Goal: Task Accomplishment & Management: Manage account settings

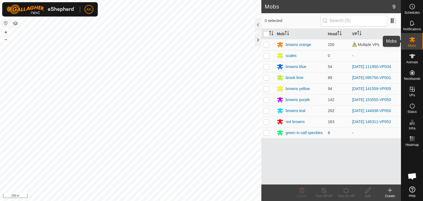
click at [411, 39] on icon at bounding box center [412, 39] width 6 height 5
click at [264, 43] on p-checkbox at bounding box center [267, 44] width 6 height 4
checkbox input "true"
click at [324, 189] on icon at bounding box center [324, 190] width 7 height 7
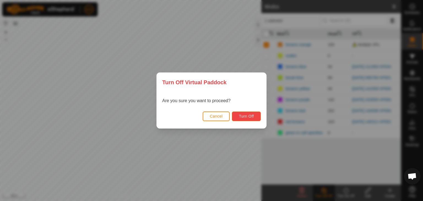
click at [248, 117] on span "Turn Off" at bounding box center [246, 116] width 15 height 4
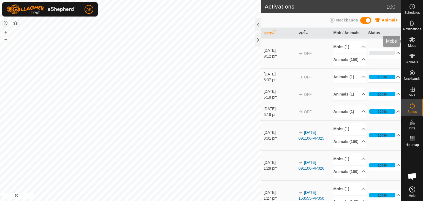
click at [411, 42] on icon at bounding box center [412, 39] width 6 height 5
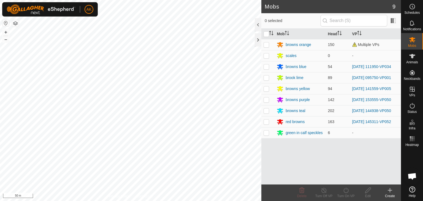
click at [266, 44] on p-checkbox at bounding box center [267, 44] width 6 height 4
checkbox input "true"
click at [323, 188] on icon at bounding box center [324, 190] width 7 height 7
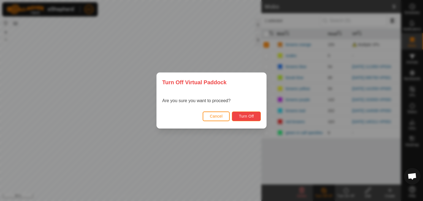
click at [247, 115] on span "Turn Off" at bounding box center [246, 116] width 15 height 4
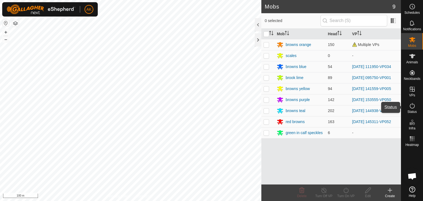
click at [412, 106] on icon at bounding box center [412, 106] width 7 height 7
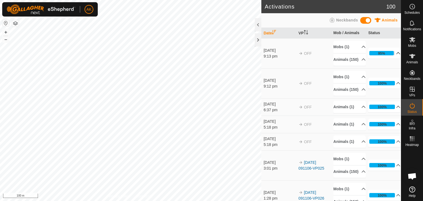
click at [388, 54] on p-accordion-header "95%" at bounding box center [384, 53] width 32 height 11
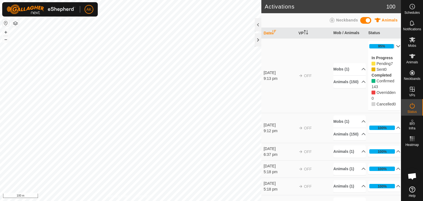
click at [390, 46] on p-accordion-header "95%" at bounding box center [384, 46] width 32 height 11
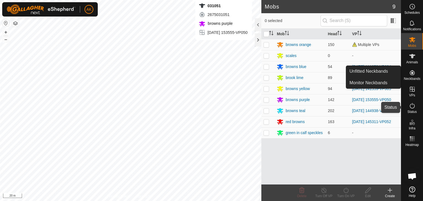
click at [414, 106] on icon at bounding box center [412, 106] width 7 height 7
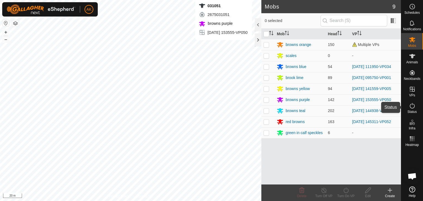
click at [414, 106] on icon at bounding box center [412, 106] width 7 height 7
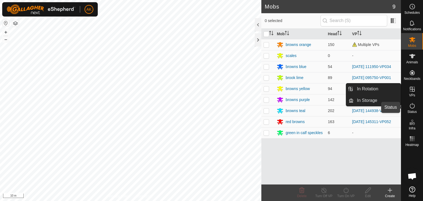
click at [413, 108] on icon at bounding box center [412, 106] width 5 height 6
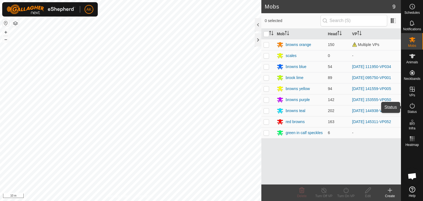
click at [413, 107] on icon at bounding box center [412, 106] width 7 height 7
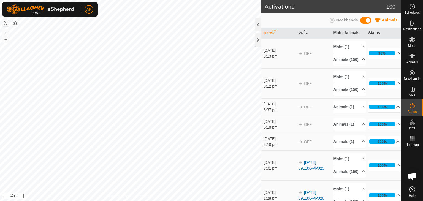
click at [397, 54] on icon at bounding box center [399, 53] width 4 height 2
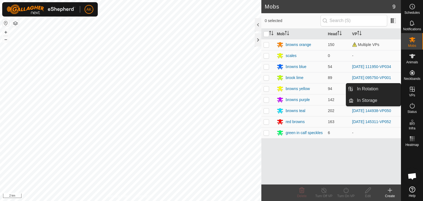
click at [412, 91] on icon at bounding box center [412, 89] width 5 height 5
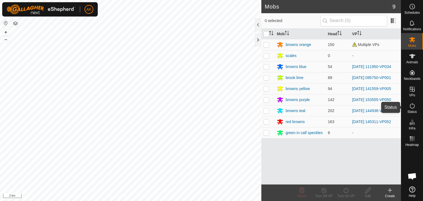
click at [413, 106] on icon at bounding box center [412, 106] width 7 height 7
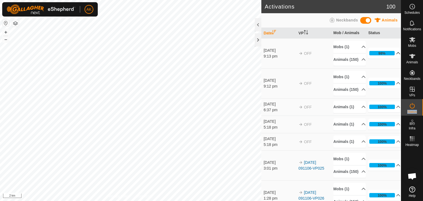
click at [388, 54] on p-accordion-header "98%" at bounding box center [384, 53] width 32 height 11
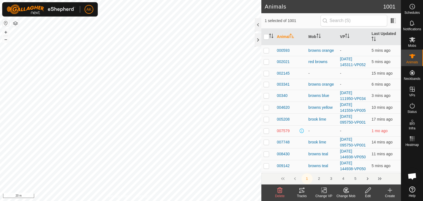
click at [280, 192] on icon at bounding box center [280, 190] width 7 height 7
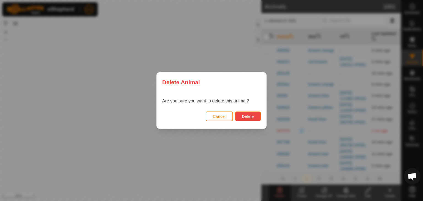
click at [252, 118] on span "Delete" at bounding box center [248, 116] width 12 height 4
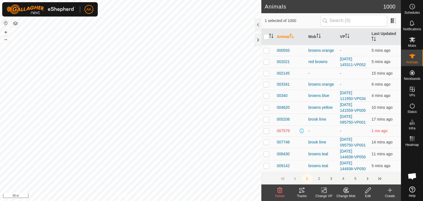
click at [278, 189] on icon at bounding box center [279, 191] width 5 height 6
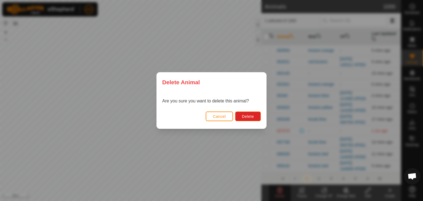
click at [245, 111] on div "Cancel Delete" at bounding box center [212, 119] width 110 height 19
click at [242, 118] on button "Delete" at bounding box center [248, 117] width 26 height 10
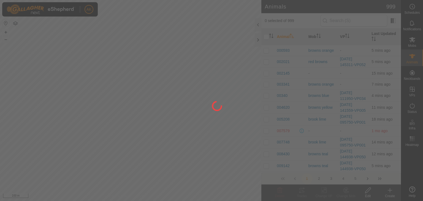
click at [205, 154] on div at bounding box center [211, 100] width 423 height 201
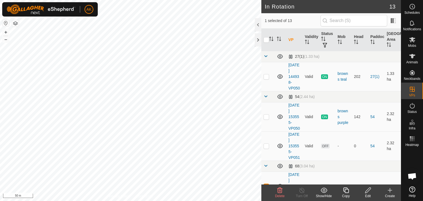
click at [279, 188] on icon at bounding box center [279, 191] width 5 height 6
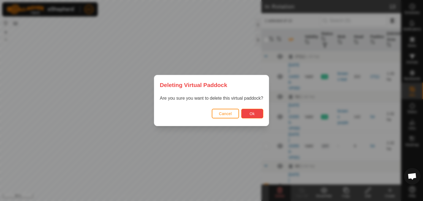
click at [246, 114] on button "Ok" at bounding box center [252, 114] width 22 height 10
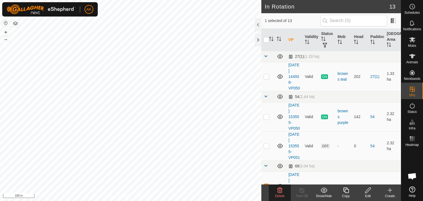
checkbox input "false"
checkbox input "true"
click at [279, 187] on icon at bounding box center [280, 190] width 7 height 7
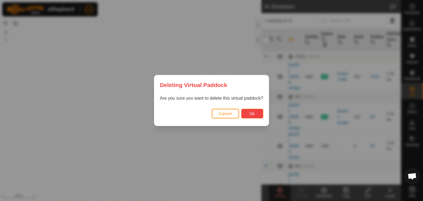
click at [253, 114] on span "Ok" at bounding box center [252, 114] width 5 height 4
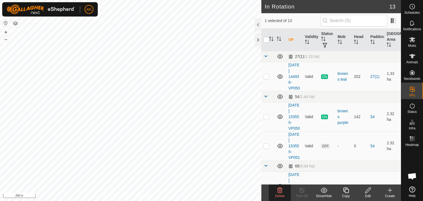
click at [282, 189] on icon at bounding box center [279, 191] width 5 height 6
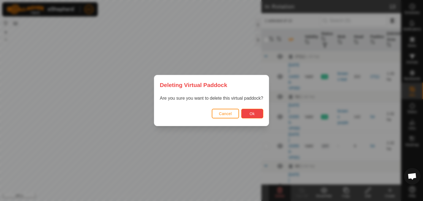
click at [252, 114] on span "Ok" at bounding box center [252, 114] width 5 height 4
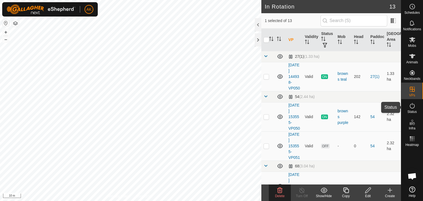
click at [411, 109] on es-activation-svg-icon at bounding box center [413, 105] width 10 height 9
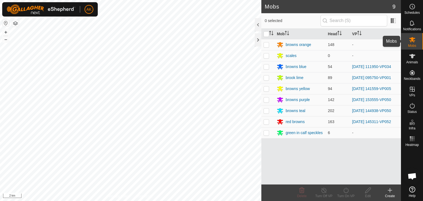
click at [411, 37] on icon at bounding box center [412, 39] width 6 height 5
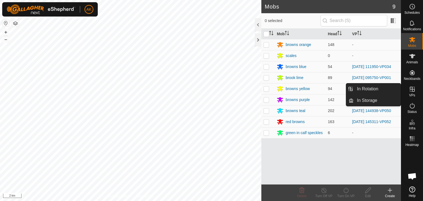
click at [413, 89] on icon at bounding box center [412, 89] width 5 height 5
click at [367, 86] on link "In Rotation" at bounding box center [377, 88] width 47 height 11
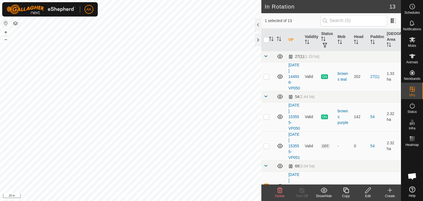
click at [281, 190] on icon at bounding box center [280, 190] width 7 height 7
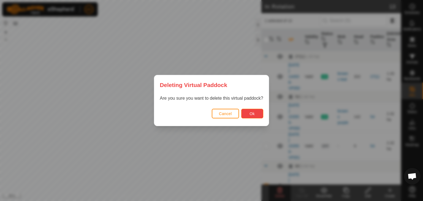
click at [249, 111] on button "Ok" at bounding box center [252, 114] width 22 height 10
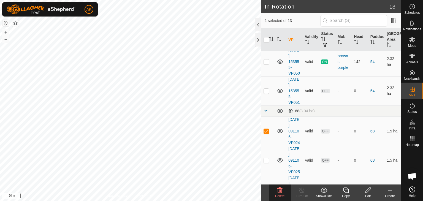
scroll to position [83, 0]
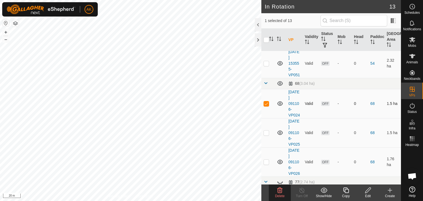
click at [280, 106] on icon at bounding box center [280, 103] width 6 height 4
click at [279, 136] on icon at bounding box center [280, 133] width 7 height 7
checkbox input "false"
checkbox input "true"
click at [415, 41] on icon at bounding box center [412, 39] width 7 height 7
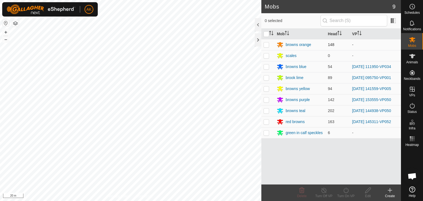
click at [266, 44] on p-checkbox at bounding box center [267, 44] width 6 height 4
checkbox input "true"
click at [345, 193] on icon at bounding box center [346, 190] width 7 height 7
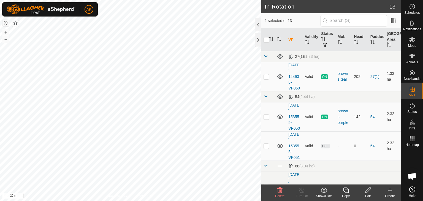
click at [366, 190] on icon at bounding box center [368, 190] width 7 height 7
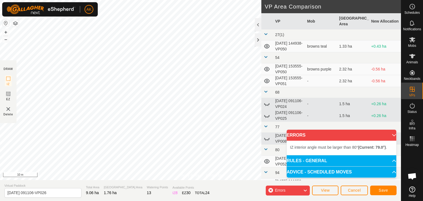
click at [266, 173] on div "Privacy Policy Contact Us Status: OFF Type: Inclusion Zone + – ⇧ i 10 m DRAW IZ…" at bounding box center [200, 100] width 401 height 201
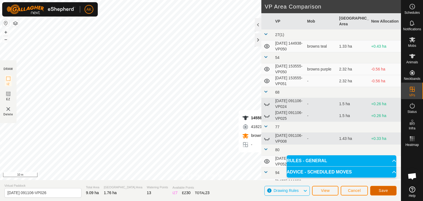
click at [381, 190] on span "Save" at bounding box center [383, 190] width 9 height 4
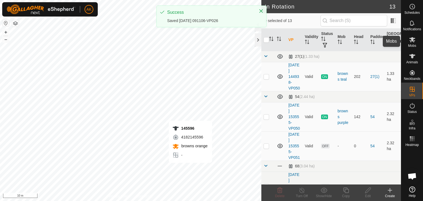
click at [412, 41] on icon at bounding box center [412, 39] width 6 height 5
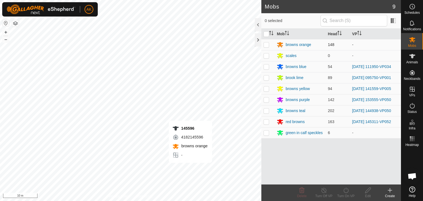
click at [265, 44] on p-checkbox at bounding box center [267, 44] width 6 height 4
checkbox input "true"
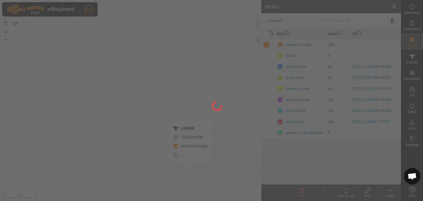
click at [346, 191] on div at bounding box center [211, 100] width 423 height 201
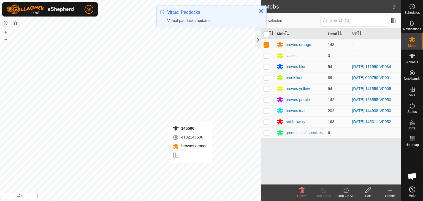
click at [346, 192] on icon at bounding box center [346, 190] width 7 height 7
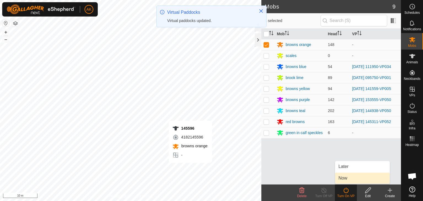
click at [349, 180] on link "Now" at bounding box center [362, 178] width 55 height 11
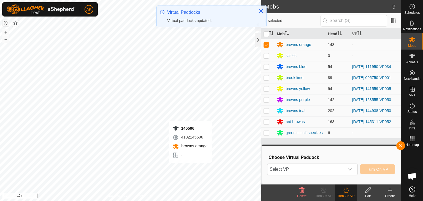
click at [310, 162] on div "Choose Virtual Paddock Select VP Turn On VP" at bounding box center [331, 164] width 133 height 31
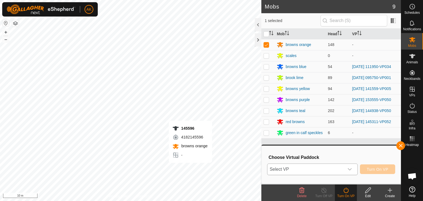
click at [309, 167] on span "Select VP" at bounding box center [306, 169] width 77 height 11
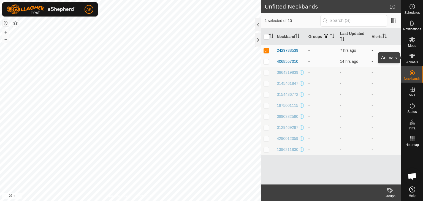
click at [410, 57] on icon at bounding box center [412, 56] width 7 height 7
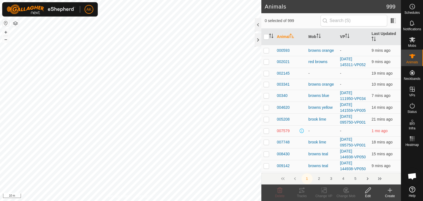
click at [389, 193] on icon at bounding box center [390, 190] width 7 height 7
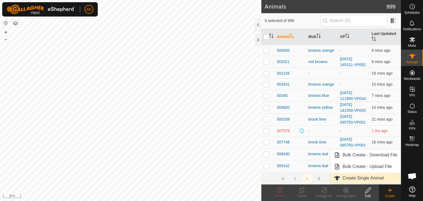
click at [357, 177] on link "Create Single Animal" at bounding box center [366, 178] width 70 height 11
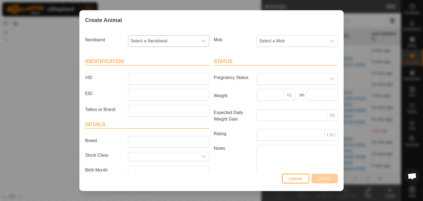
click at [149, 41] on span "Select a Neckband" at bounding box center [163, 41] width 70 height 11
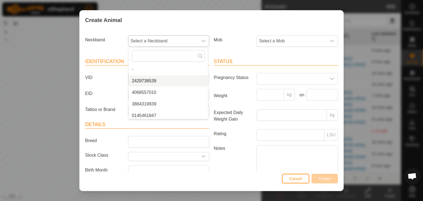
click at [146, 80] on li "2429738539" at bounding box center [168, 81] width 79 height 11
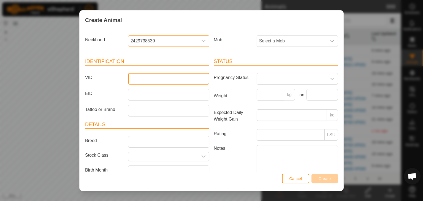
click at [146, 78] on input "VID" at bounding box center [168, 79] width 81 height 12
type input "738539"
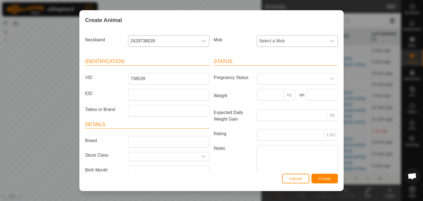
click at [263, 42] on span "Select a Mob" at bounding box center [292, 41] width 70 height 11
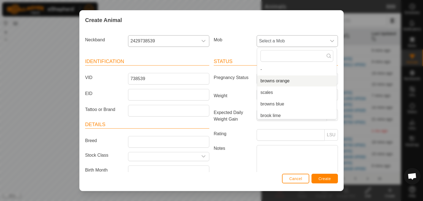
click at [277, 80] on li "browns orange" at bounding box center [296, 81] width 79 height 11
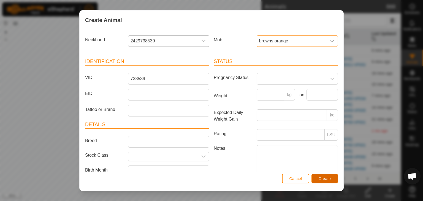
click at [331, 179] on button "Create" at bounding box center [325, 179] width 26 height 10
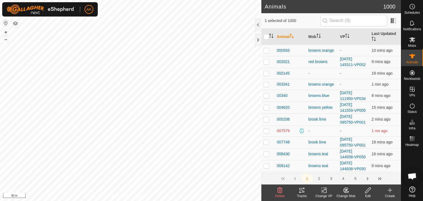
click at [324, 192] on icon at bounding box center [324, 190] width 7 height 7
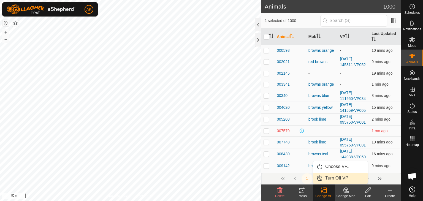
click at [328, 179] on link "Turn Off VP" at bounding box center [340, 178] width 55 height 11
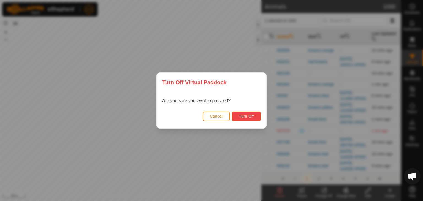
click at [248, 116] on span "Turn Off" at bounding box center [246, 116] width 15 height 4
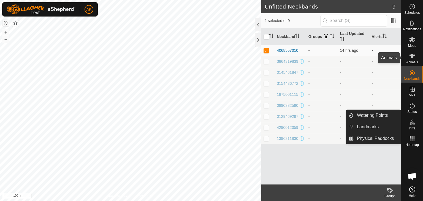
click at [413, 59] on icon at bounding box center [412, 56] width 7 height 7
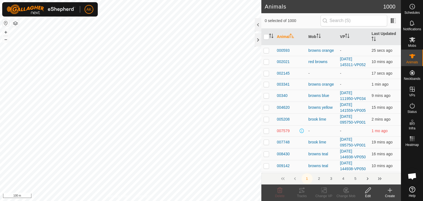
click at [390, 190] on icon at bounding box center [390, 190] width 4 height 0
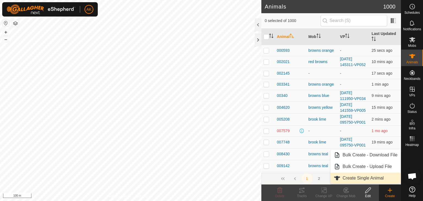
click at [352, 177] on link "Create Single Animal" at bounding box center [366, 178] width 70 height 11
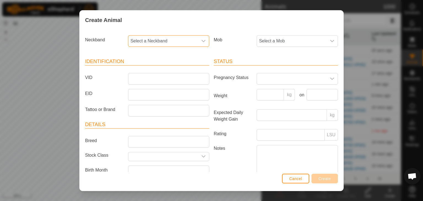
click at [176, 38] on span "Select a Neckband" at bounding box center [163, 41] width 70 height 11
type input "557"
click at [150, 69] on li "4068557010" at bounding box center [168, 69] width 79 height 11
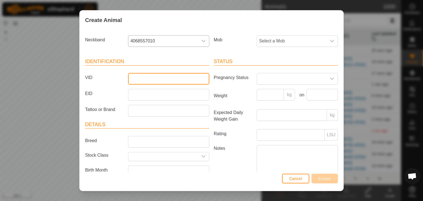
click at [142, 77] on input "VID" at bounding box center [168, 79] width 81 height 12
type input "557010"
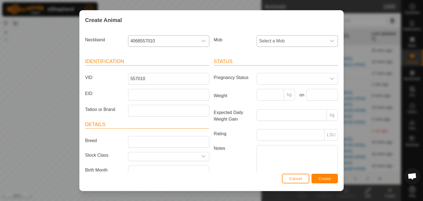
click at [266, 39] on span "Select a Mob" at bounding box center [292, 41] width 70 height 11
click at [266, 81] on li "browns orange" at bounding box center [296, 81] width 79 height 11
click at [325, 182] on button "Create" at bounding box center [325, 179] width 26 height 10
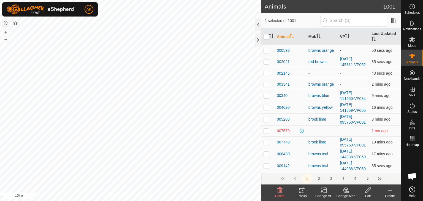
click at [325, 190] on icon at bounding box center [324, 191] width 4 height 4
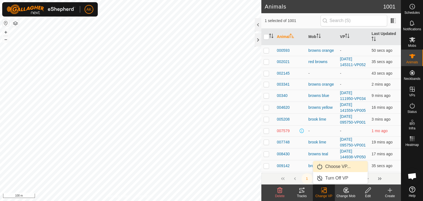
click at [333, 166] on link "Choose VP..." at bounding box center [340, 166] width 55 height 11
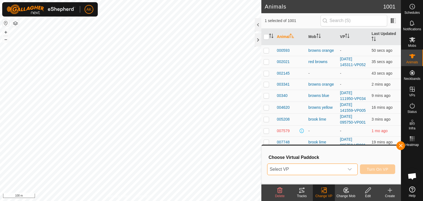
click at [321, 166] on span "Select VP" at bounding box center [306, 169] width 77 height 11
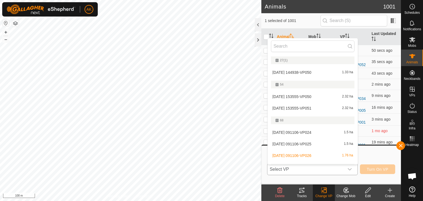
click at [294, 155] on li "[DATE] 091106-VP026 1.76 ha" at bounding box center [313, 155] width 90 height 11
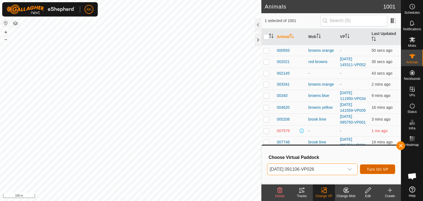
click at [382, 171] on span "Turn On VP" at bounding box center [377, 169] width 21 height 4
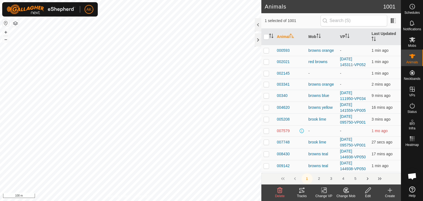
click at [326, 189] on icon at bounding box center [324, 190] width 7 height 7
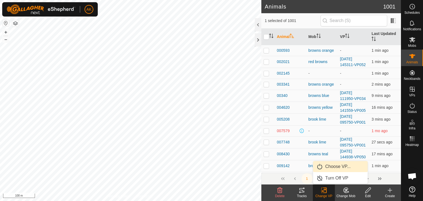
click at [330, 165] on link "Choose VP..." at bounding box center [340, 166] width 55 height 11
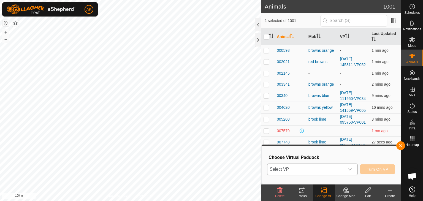
click at [323, 167] on span "Select VP" at bounding box center [306, 169] width 77 height 11
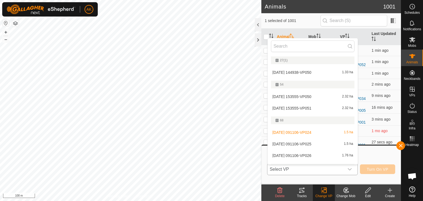
click at [297, 153] on li "[DATE] 091106-VP026 1.76 ha" at bounding box center [313, 155] width 90 height 11
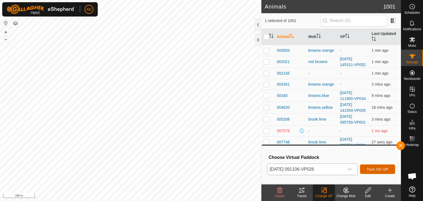
click at [373, 170] on span "Turn On VP" at bounding box center [377, 169] width 21 height 4
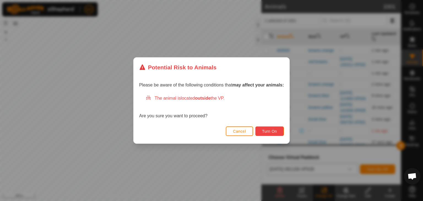
click at [268, 130] on span "Turn On" at bounding box center [269, 131] width 15 height 4
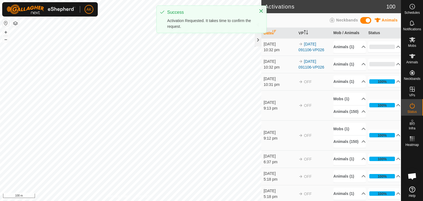
click at [413, 38] on icon at bounding box center [412, 39] width 6 height 5
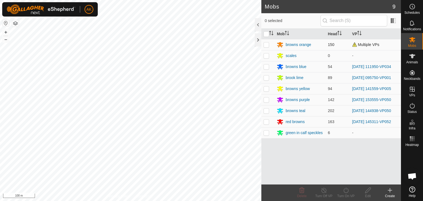
click at [266, 45] on p-checkbox at bounding box center [267, 44] width 6 height 4
checkbox input "true"
click at [344, 190] on icon at bounding box center [346, 190] width 7 height 7
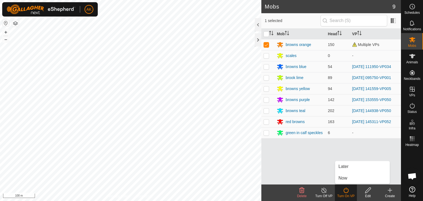
click at [345, 192] on icon at bounding box center [346, 191] width 5 height 6
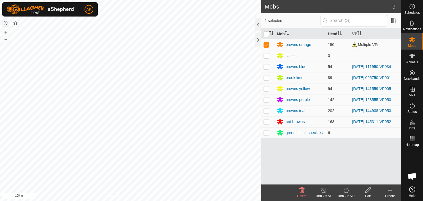
click at [345, 191] on icon at bounding box center [346, 190] width 7 height 7
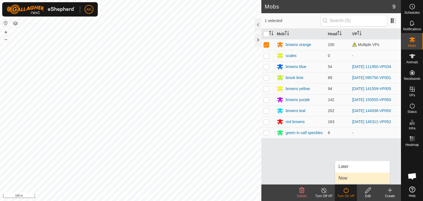
click at [345, 179] on link "Now" at bounding box center [362, 178] width 55 height 11
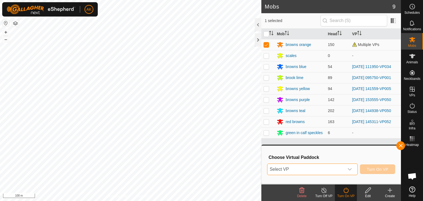
click at [313, 166] on span "Select VP" at bounding box center [306, 169] width 77 height 11
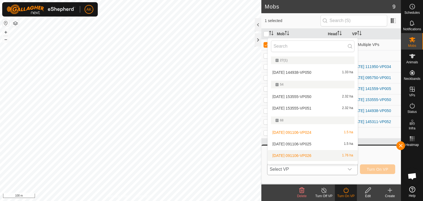
click at [306, 153] on li "[DATE] 091106-VP026 1.76 ha" at bounding box center [313, 155] width 90 height 11
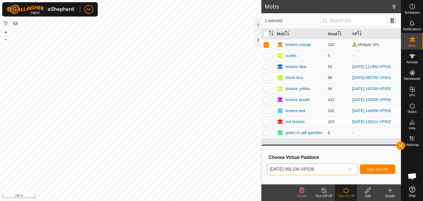
click at [346, 190] on icon at bounding box center [346, 190] width 7 height 7
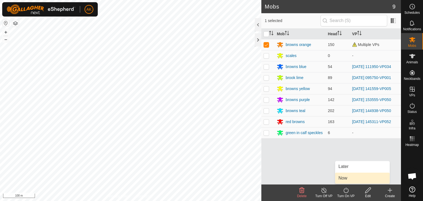
click at [344, 177] on link "Now" at bounding box center [362, 178] width 55 height 11
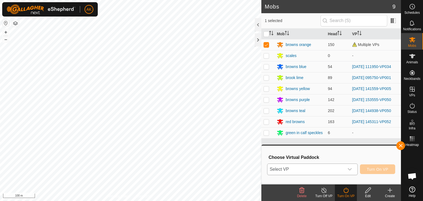
click at [348, 168] on icon "dropdown trigger" at bounding box center [350, 169] width 4 height 2
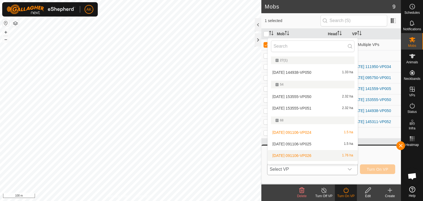
click at [295, 156] on li "[DATE] 091106-VP026 1.76 ha" at bounding box center [313, 155] width 90 height 11
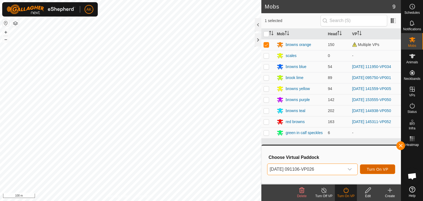
click at [379, 172] on button "Turn On VP" at bounding box center [377, 170] width 35 height 10
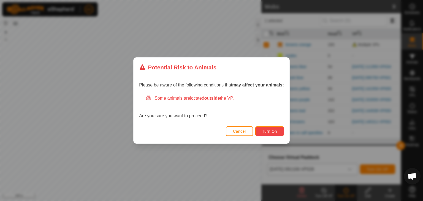
click at [278, 128] on button "Turn On" at bounding box center [269, 131] width 29 height 10
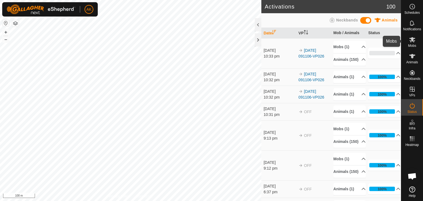
click at [409, 40] on icon at bounding box center [412, 39] width 7 height 7
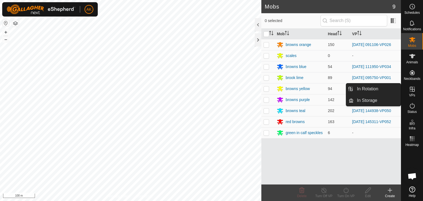
click at [414, 88] on icon at bounding box center [412, 89] width 5 height 5
click at [362, 87] on span "In Rotation" at bounding box center [367, 89] width 21 height 7
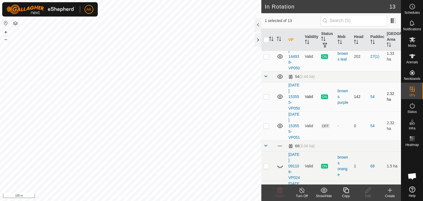
scroll to position [55, 0]
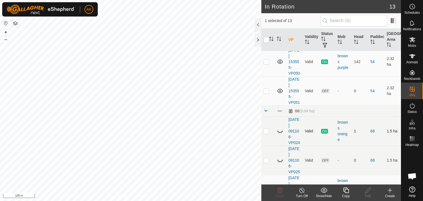
click at [282, 134] on icon at bounding box center [280, 131] width 7 height 7
click at [300, 190] on icon at bounding box center [302, 190] width 7 height 7
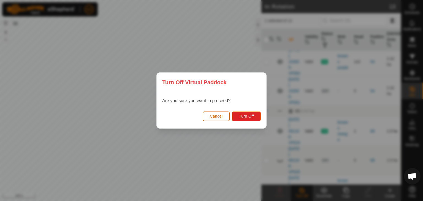
click at [217, 117] on span "Cancel" at bounding box center [216, 116] width 13 height 4
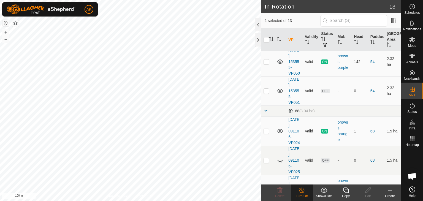
checkbox input "true"
checkbox input "false"
click at [302, 191] on icon at bounding box center [302, 190] width 7 height 7
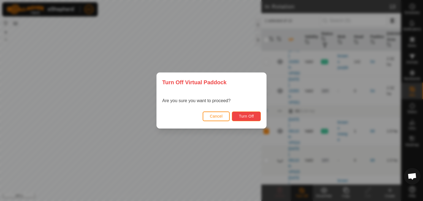
click at [244, 120] on button "Turn Off" at bounding box center [246, 117] width 29 height 10
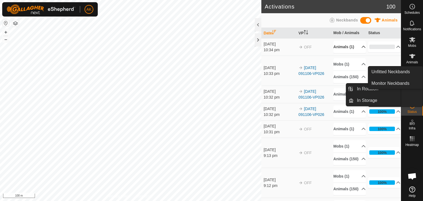
click at [362, 49] on icon at bounding box center [364, 47] width 4 height 4
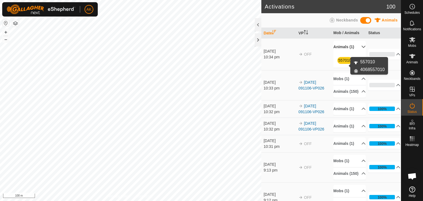
click at [339, 63] on link "557010" at bounding box center [345, 60] width 13 height 4
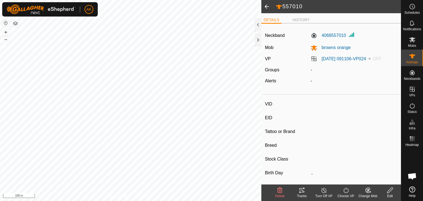
type input "557010"
type input "-"
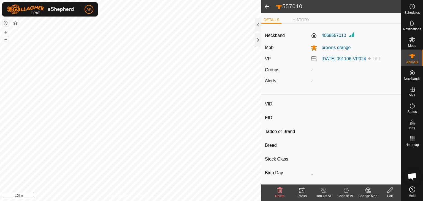
type input "0 kg"
type input "-"
click at [346, 190] on icon at bounding box center [346, 190] width 7 height 7
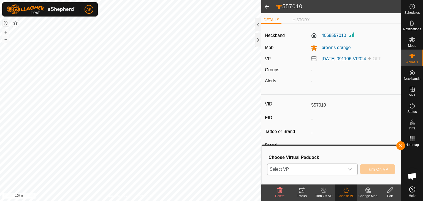
click at [352, 169] on icon "dropdown trigger" at bounding box center [350, 169] width 4 height 2
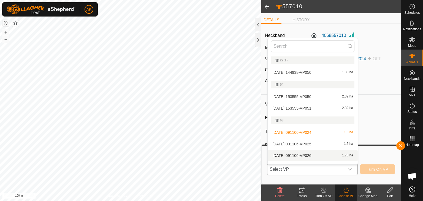
click at [305, 155] on li "[DATE] 091106-VP026 1.76 ha" at bounding box center [313, 155] width 90 height 11
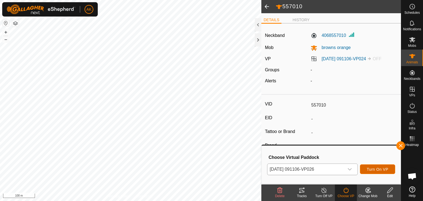
click at [380, 171] on span "Turn On VP" at bounding box center [377, 169] width 21 height 4
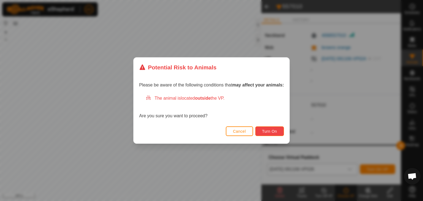
click at [266, 133] on span "Turn On" at bounding box center [269, 131] width 15 height 4
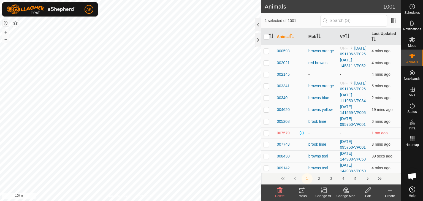
click at [324, 191] on icon at bounding box center [324, 190] width 7 height 7
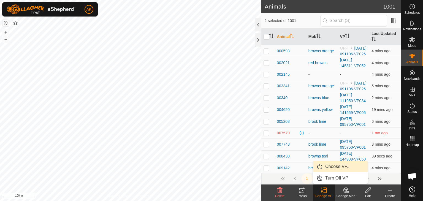
click at [333, 166] on link "Choose VP..." at bounding box center [340, 166] width 55 height 11
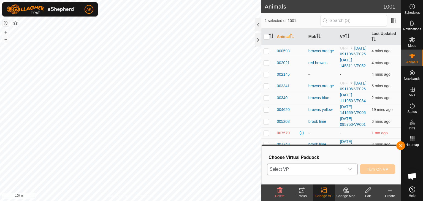
click at [333, 165] on span "Select VP" at bounding box center [306, 169] width 77 height 11
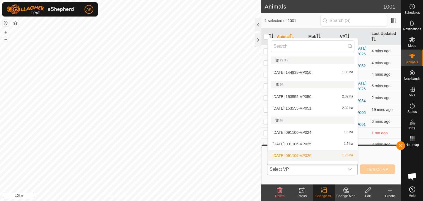
click at [311, 153] on div "[DATE] 091106-VP026 1.76 ha" at bounding box center [312, 155] width 83 height 7
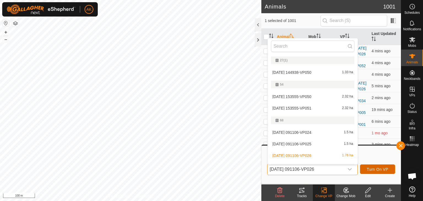
click at [370, 169] on span "Turn On VP" at bounding box center [377, 169] width 21 height 4
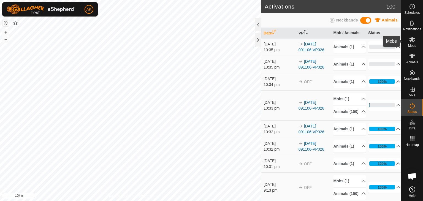
click at [413, 41] on icon at bounding box center [412, 39] width 6 height 5
